Goal: Information Seeking & Learning: Learn about a topic

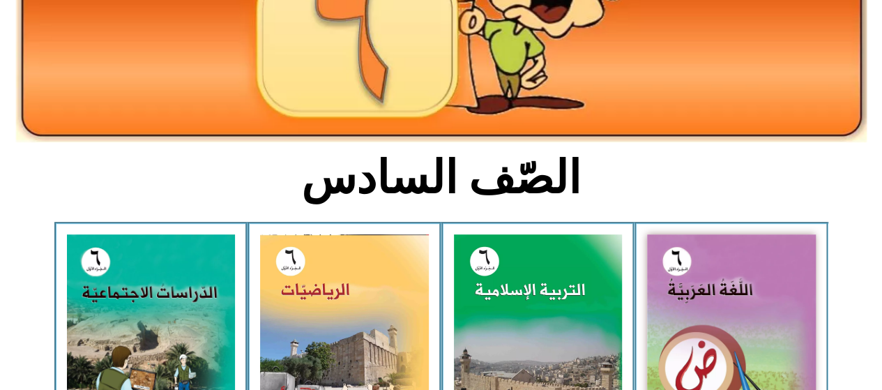
scroll to position [214, 0]
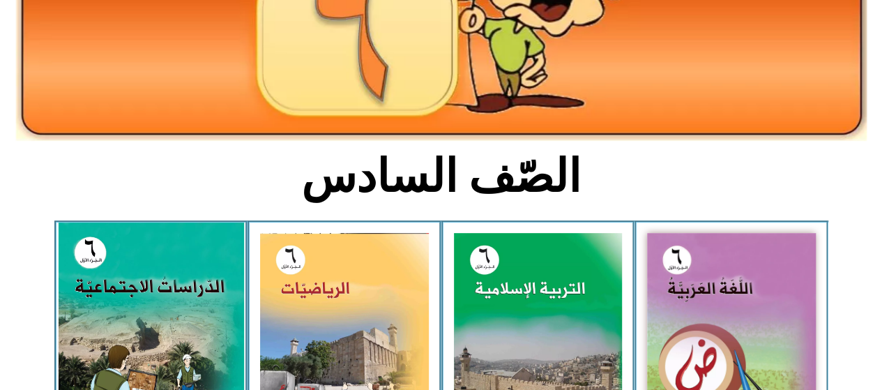
click at [116, 324] on img at bounding box center [151, 339] width 186 height 232
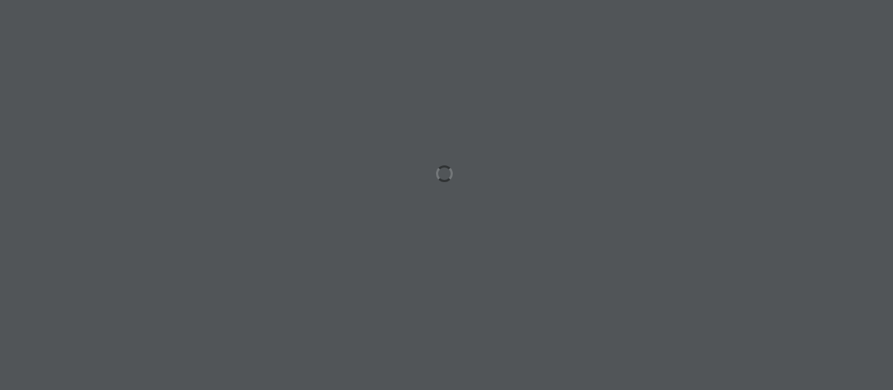
click at [116, 324] on div at bounding box center [446, 195] width 893 height 390
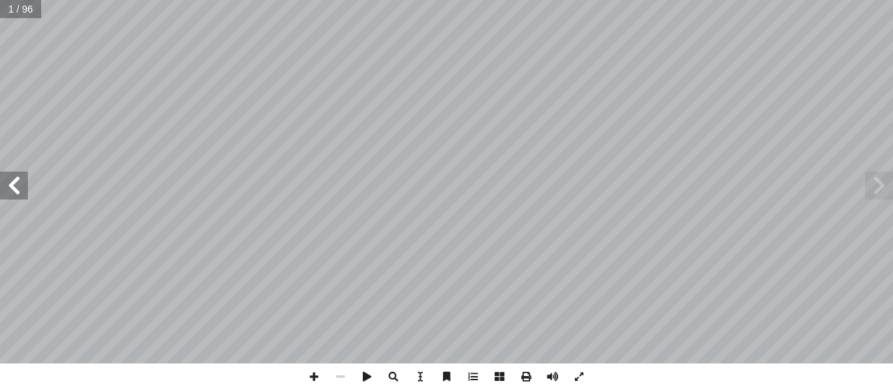
click at [13, 183] on span at bounding box center [14, 186] width 28 height 28
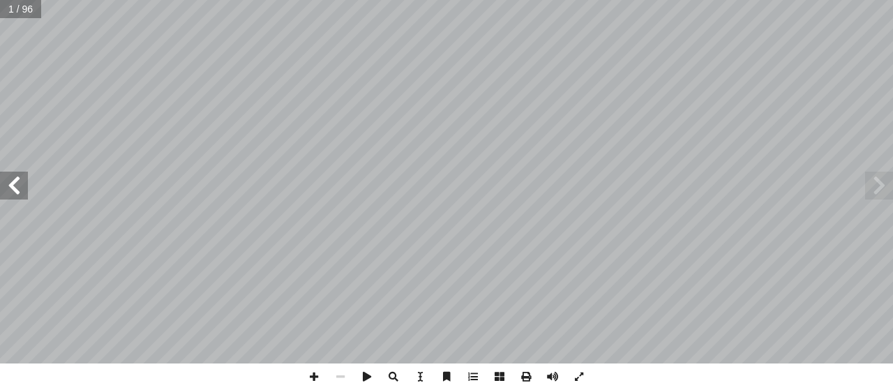
click at [13, 183] on span at bounding box center [14, 186] width 28 height 28
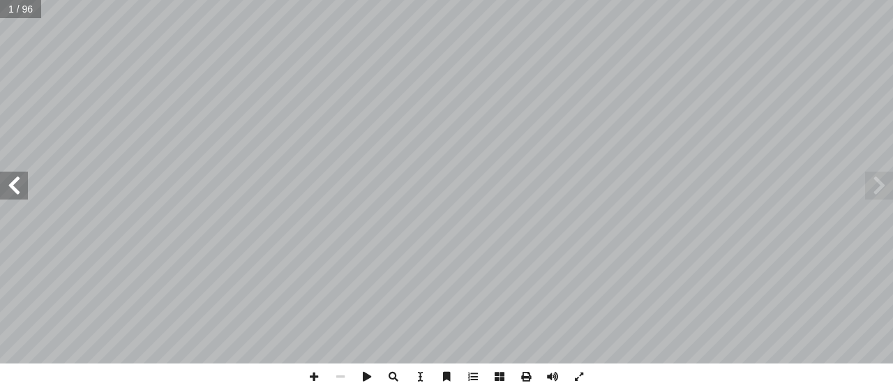
click at [13, 183] on span at bounding box center [14, 186] width 28 height 28
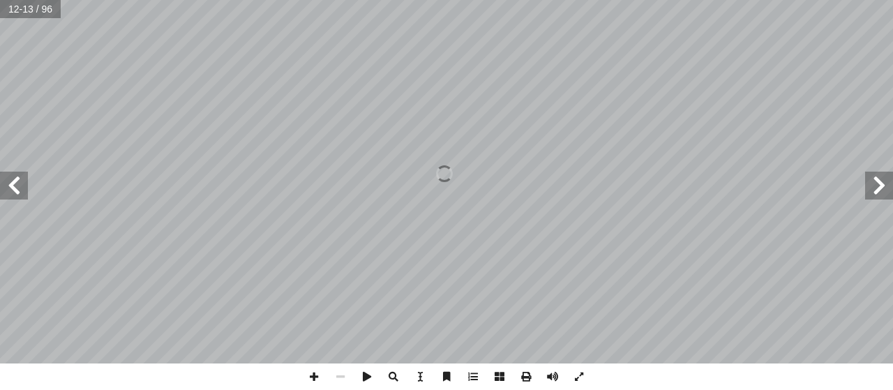
click at [13, 183] on span at bounding box center [14, 186] width 28 height 28
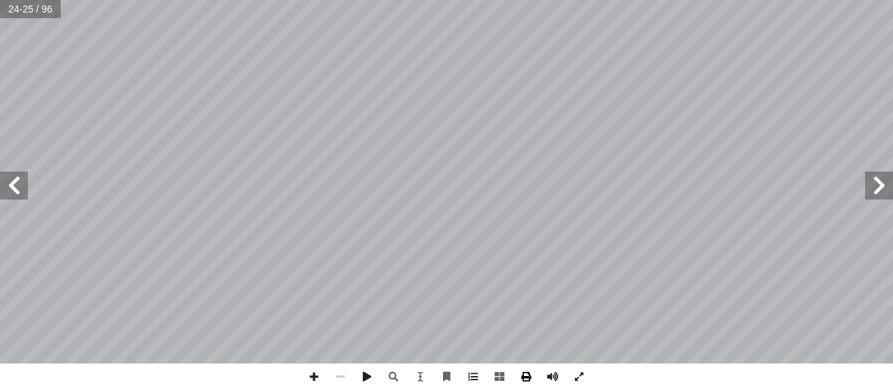
click at [525, 367] on span at bounding box center [526, 376] width 27 height 27
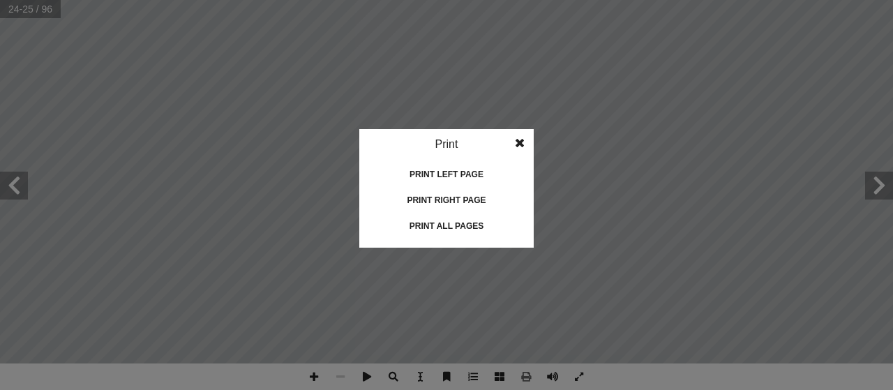
click at [525, 367] on idv "Print Print current page Print left page Print right page Print all pages" at bounding box center [446, 195] width 893 height 390
click at [522, 142] on span at bounding box center [519, 143] width 25 height 28
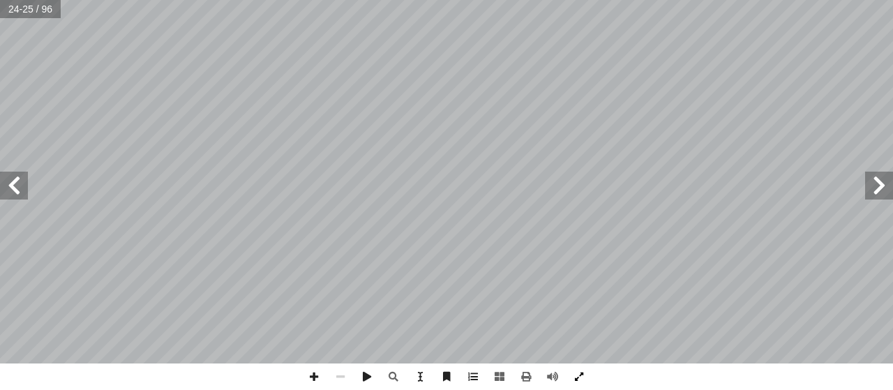
click at [576, 382] on span at bounding box center [579, 376] width 27 height 27
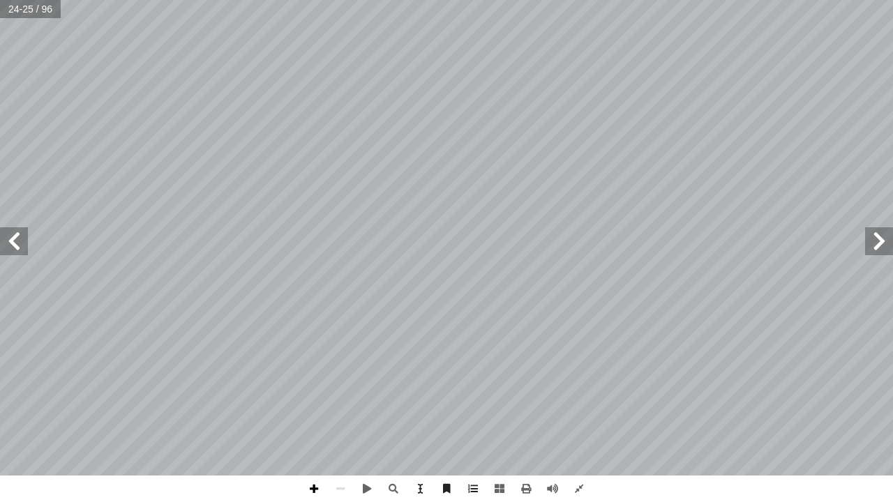
click at [312, 389] on span at bounding box center [314, 489] width 27 height 27
click at [765, 389] on div "20 اني: ّ الث ُّ ص َّ الن تي: أ ا بما ي ُ نقوم ّ ن، ثم ّ صي َّ الن أ ا َ ر ْ ق …" at bounding box center [446, 251] width 893 height 502
click at [344, 389] on span at bounding box center [340, 489] width 27 height 27
click at [887, 244] on span at bounding box center [879, 241] width 28 height 28
click at [318, 389] on span at bounding box center [314, 489] width 27 height 27
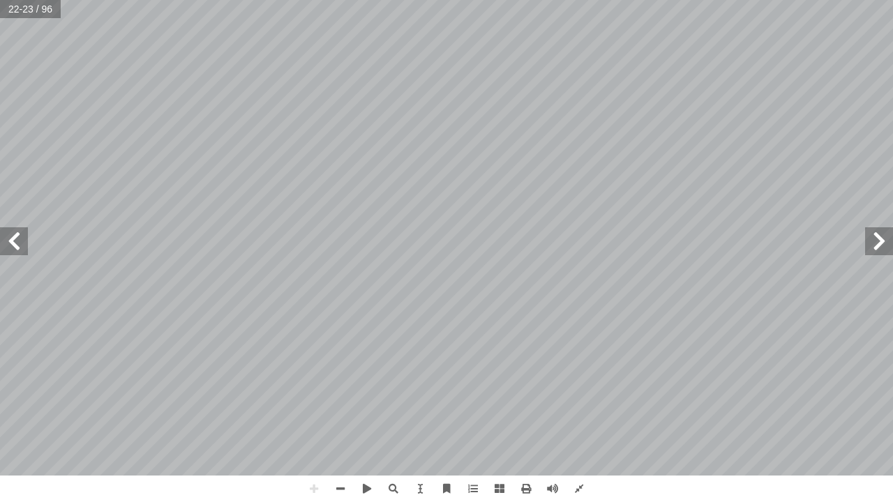
click at [882, 236] on span at bounding box center [879, 241] width 28 height 28
click at [706, 217] on div "16 ة ّ اريخي ّ الت ِ المعرفة ُ مصادر لى: َ رين ع ِ كونوا قاد َ ي ْ ن أ ا ِ س ْ …" at bounding box center [446, 238] width 893 height 476
click at [343, 389] on span at bounding box center [340, 489] width 27 height 27
click at [313, 389] on span at bounding box center [314, 489] width 27 height 27
click at [368, 389] on span at bounding box center [367, 489] width 27 height 27
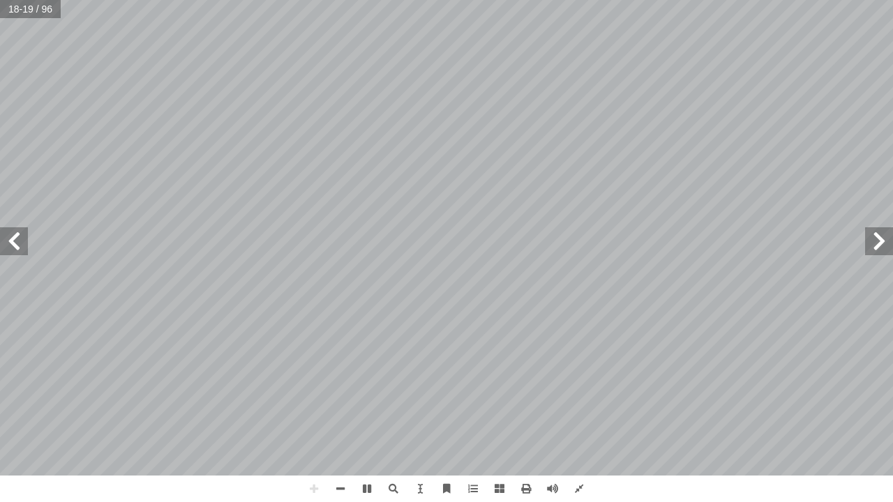
click at [19, 239] on span at bounding box center [14, 241] width 28 height 28
click at [866, 245] on span at bounding box center [879, 241] width 28 height 28
click at [885, 237] on span at bounding box center [879, 241] width 28 height 28
drag, startPoint x: 887, startPoint y: 230, endPoint x: 878, endPoint y: 232, distance: 10.0
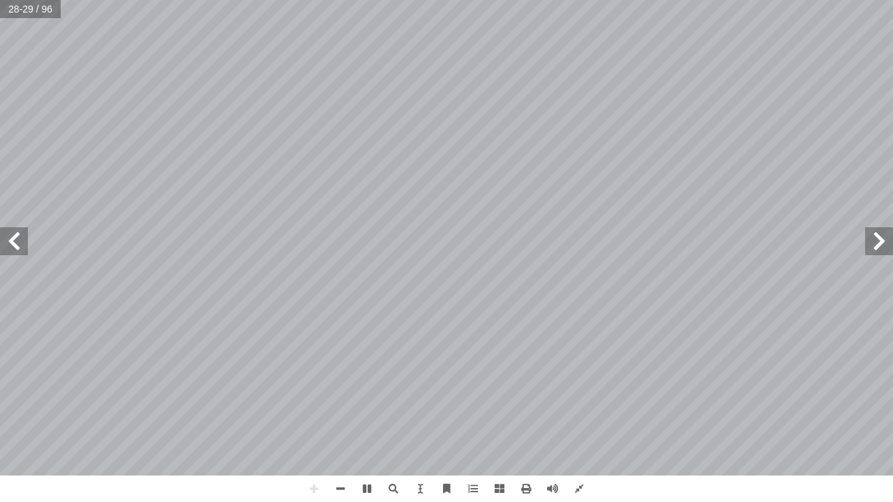
drag, startPoint x: 878, startPoint y: 232, endPoint x: 368, endPoint y: 484, distance: 568.7
click at [368, 389] on span at bounding box center [367, 489] width 27 height 27
click at [887, 241] on span at bounding box center [879, 241] width 28 height 28
click at [883, 249] on span at bounding box center [879, 241] width 28 height 28
click at [883, 251] on span at bounding box center [879, 241] width 28 height 28
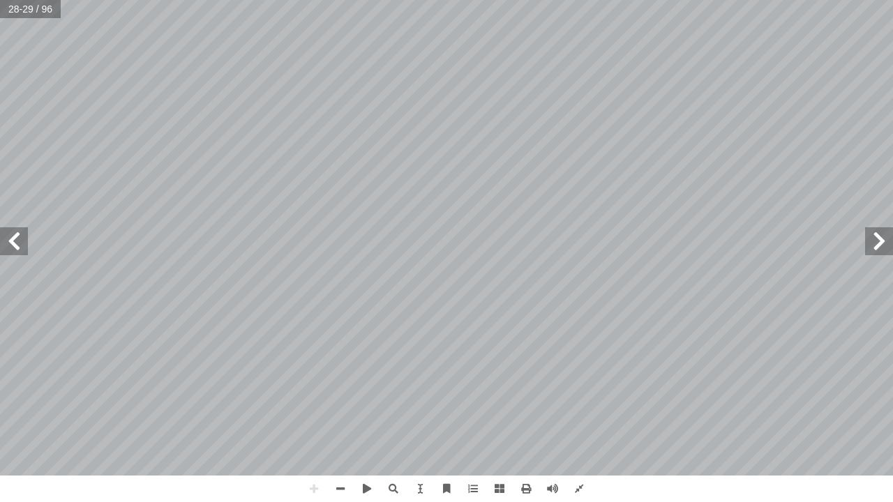
click at [883, 251] on span at bounding box center [879, 241] width 28 height 28
click at [314, 389] on span at bounding box center [314, 489] width 27 height 27
click at [522, 389] on div "20 اني: ّ الث ُّ ص َّ الن تي: أ ا بما ي ُ نقوم ّ ن، ثم ّ صي َّ الن أ ا َ ر ْ ق …" at bounding box center [446, 251] width 893 height 502
click at [317, 389] on span at bounding box center [314, 489] width 27 height 27
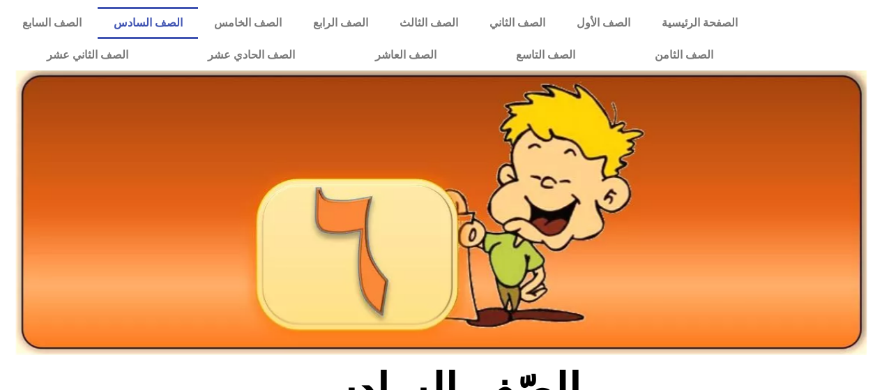
scroll to position [419, 0]
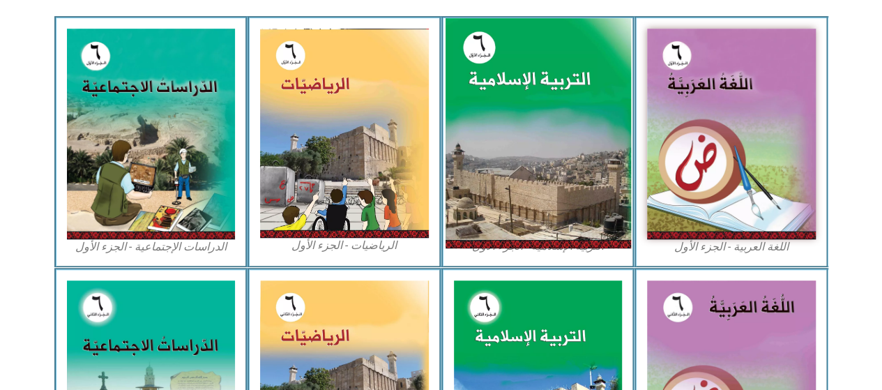
click at [536, 125] on img at bounding box center [538, 133] width 186 height 231
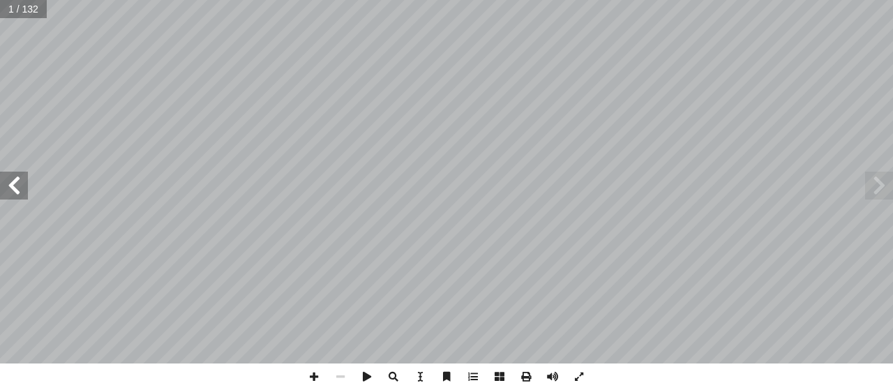
click at [17, 188] on span at bounding box center [14, 186] width 28 height 28
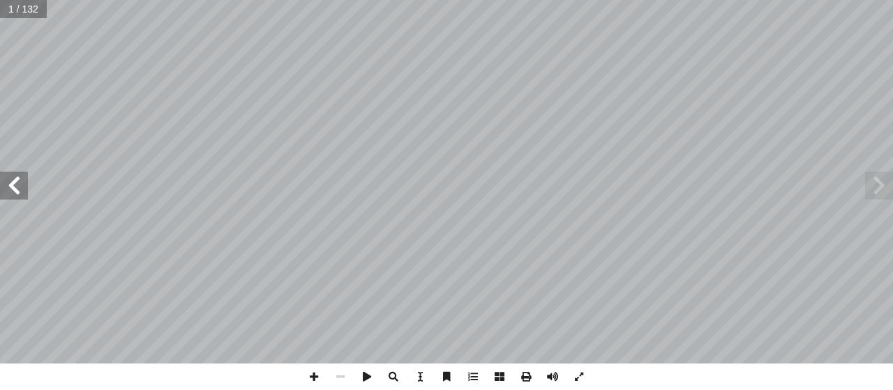
click at [17, 188] on span at bounding box center [14, 186] width 28 height 28
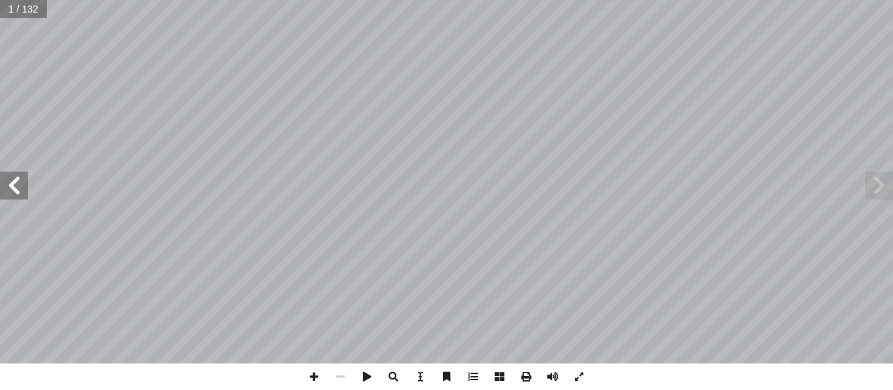
click at [17, 188] on span at bounding box center [14, 186] width 28 height 28
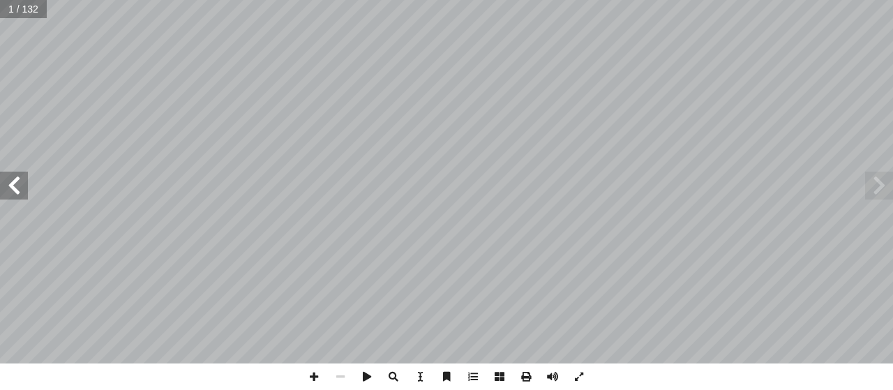
click at [17, 188] on span at bounding box center [14, 186] width 28 height 28
click at [20, 181] on span at bounding box center [14, 186] width 28 height 28
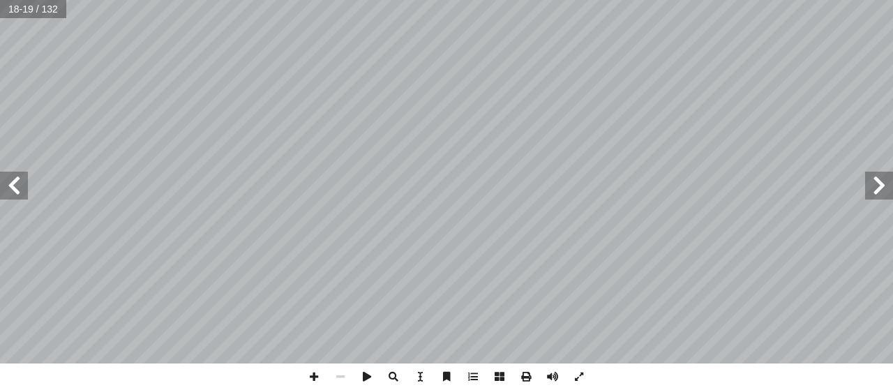
click at [20, 181] on span at bounding box center [14, 186] width 28 height 28
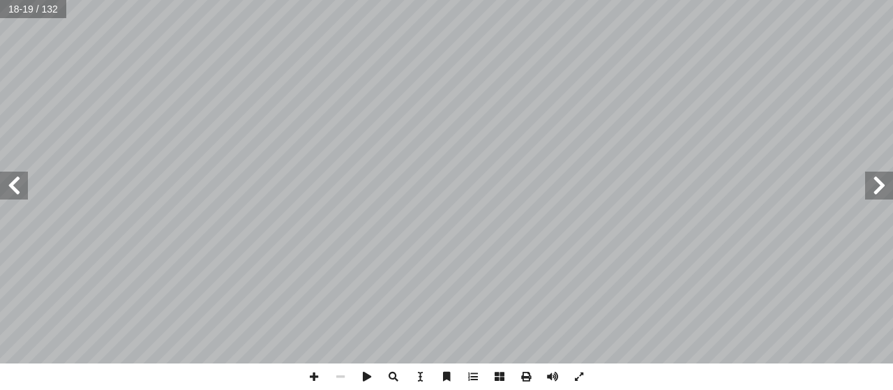
click at [20, 181] on span at bounding box center [14, 186] width 28 height 28
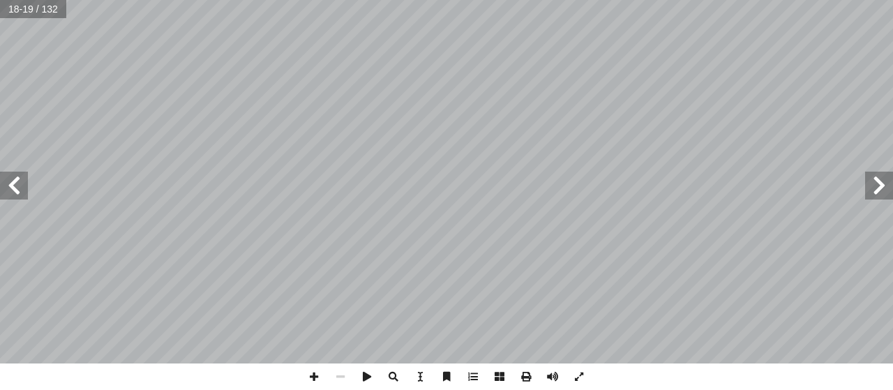
click at [20, 181] on span at bounding box center [14, 186] width 28 height 28
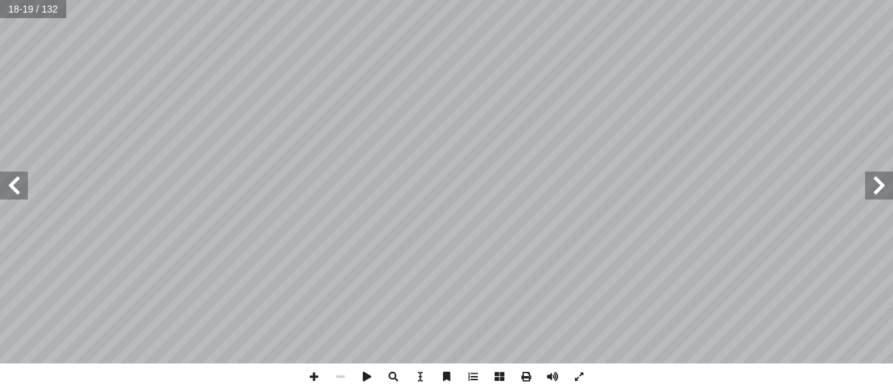
click at [20, 181] on span at bounding box center [14, 186] width 28 height 28
click at [20, 188] on span at bounding box center [14, 186] width 28 height 28
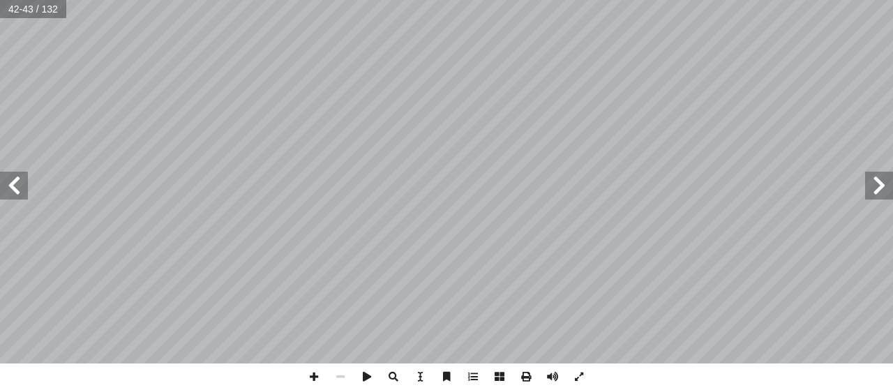
click at [20, 188] on span at bounding box center [14, 186] width 28 height 28
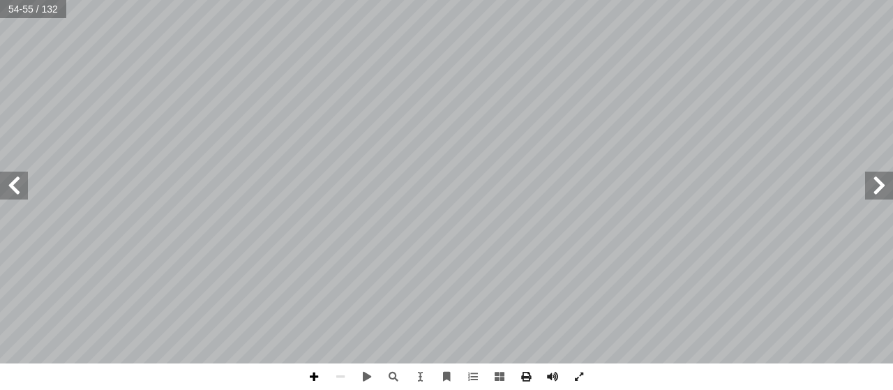
click at [316, 379] on span at bounding box center [314, 376] width 27 height 27
click at [310, 379] on span at bounding box center [314, 376] width 27 height 27
click at [877, 195] on span at bounding box center [879, 186] width 28 height 28
click at [885, 192] on span at bounding box center [879, 186] width 28 height 28
click at [17, 186] on span at bounding box center [14, 186] width 28 height 28
